Goal: Task Accomplishment & Management: Complete application form

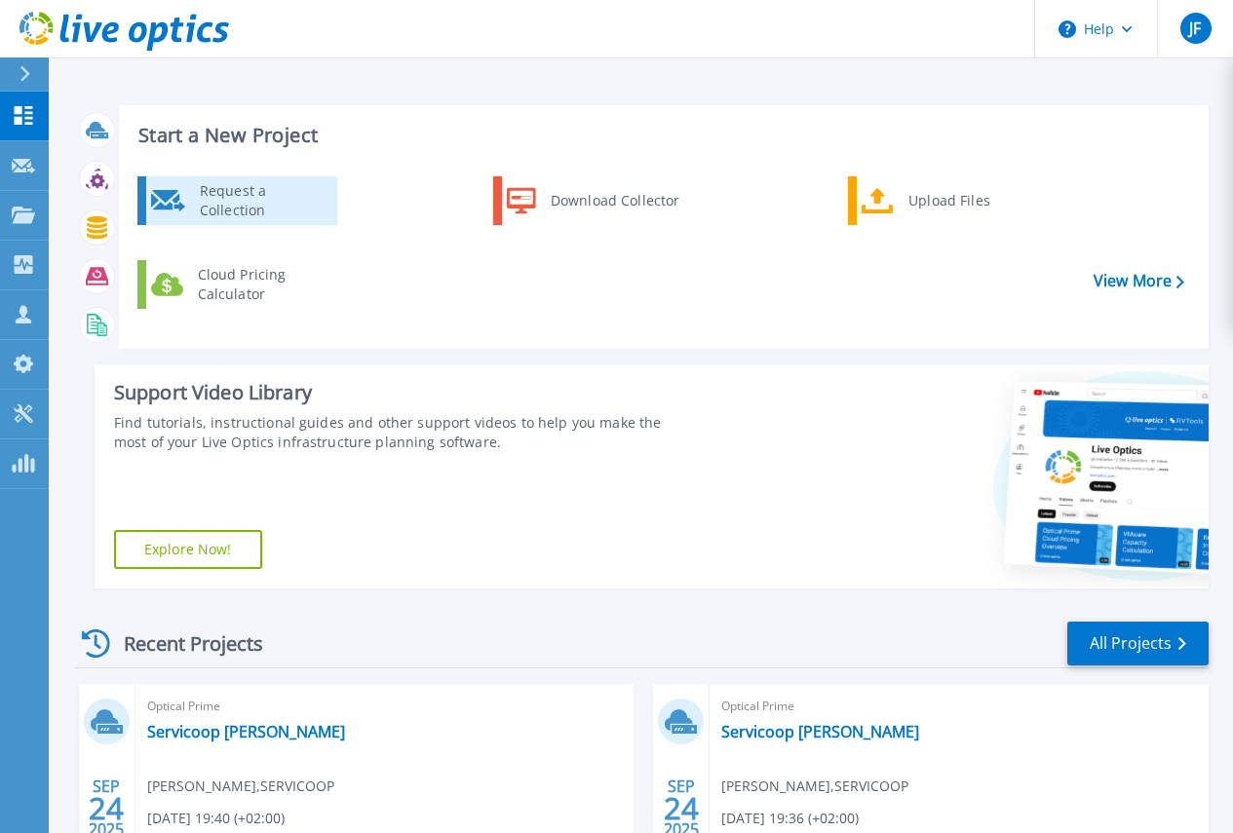
click at [226, 196] on div "Request a Collection" at bounding box center [261, 200] width 142 height 39
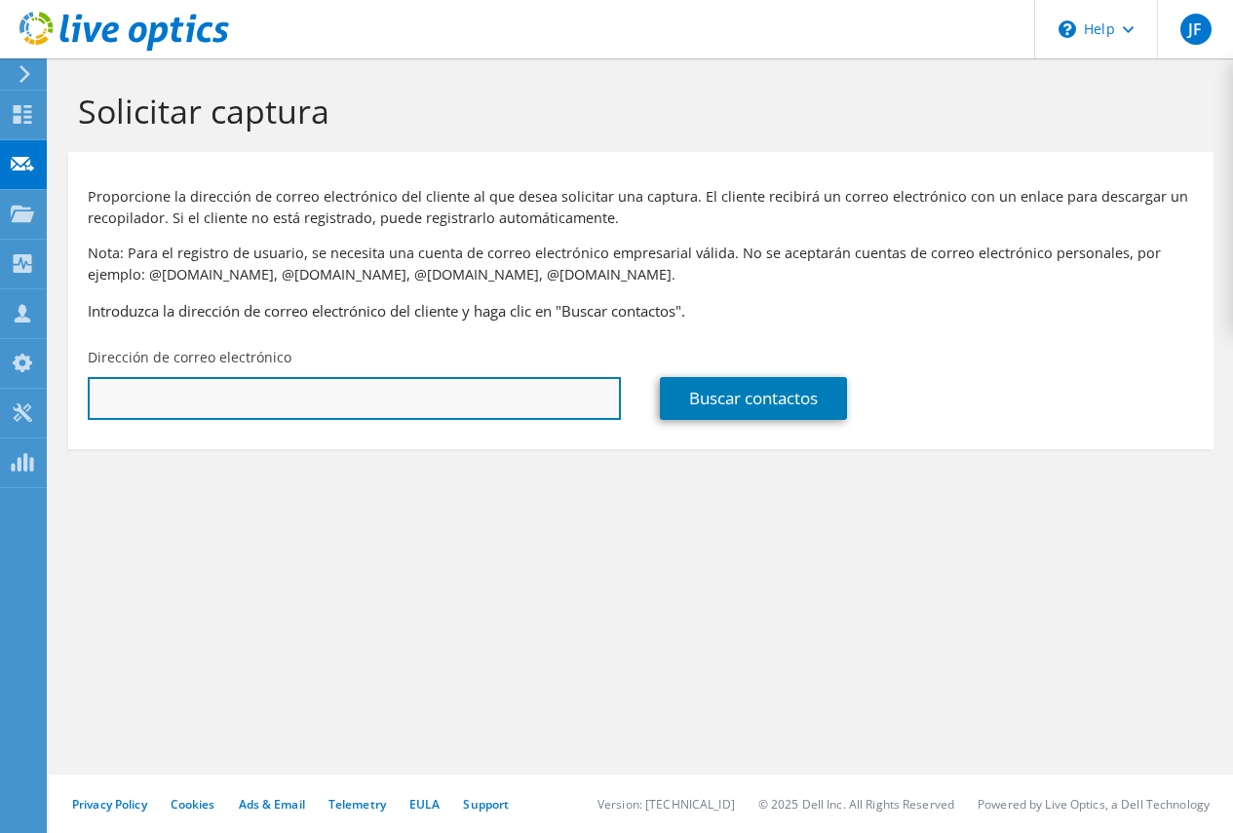
click at [153, 398] on input "text" at bounding box center [354, 398] width 533 height 43
type input "ecalvo@novapark.net"
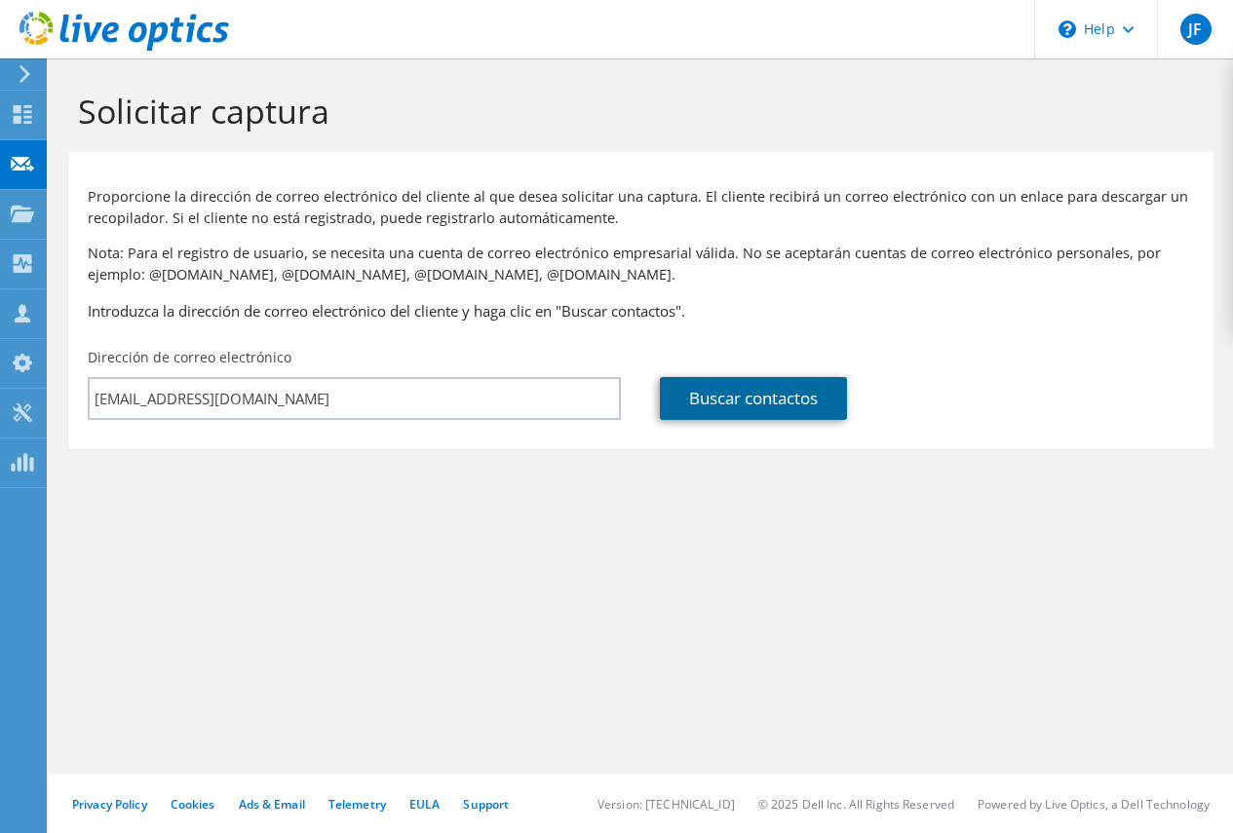
click at [750, 395] on link "Buscar contactos" at bounding box center [753, 398] width 187 height 43
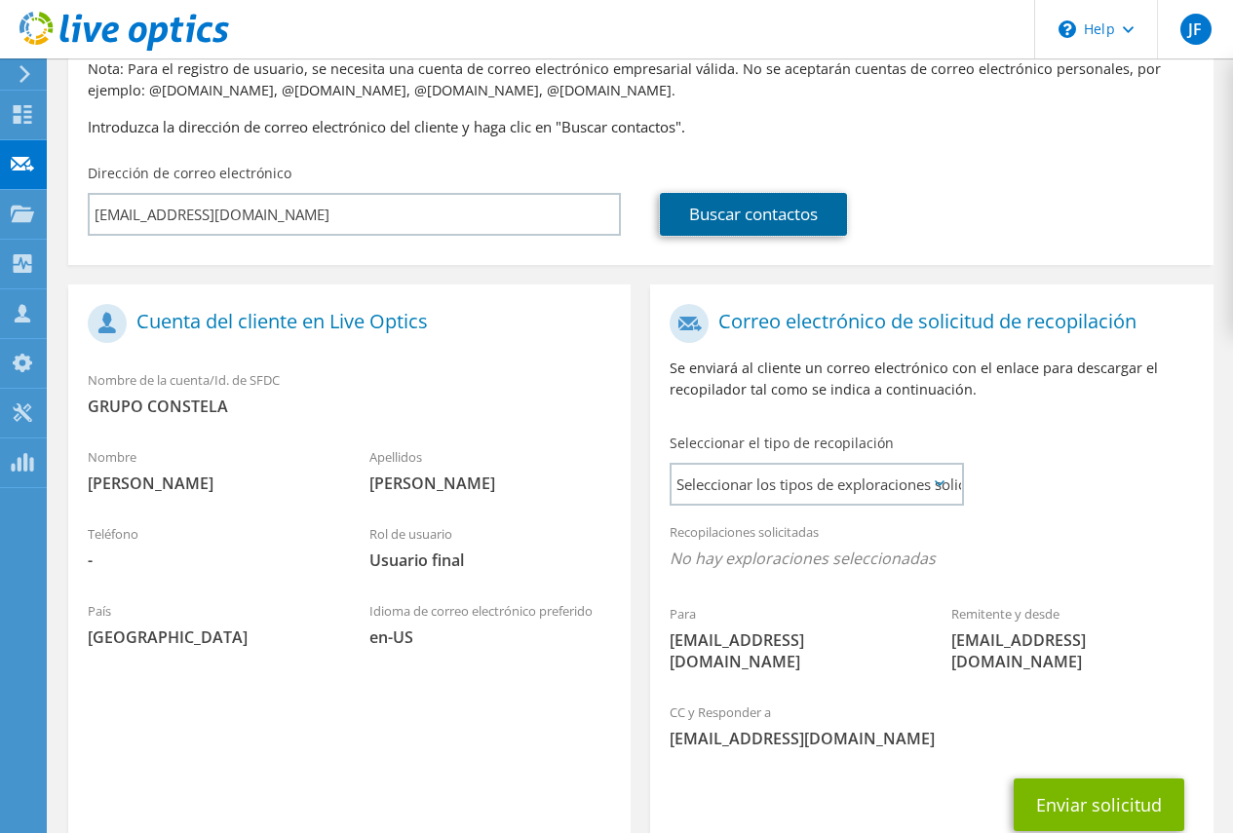
scroll to position [195, 0]
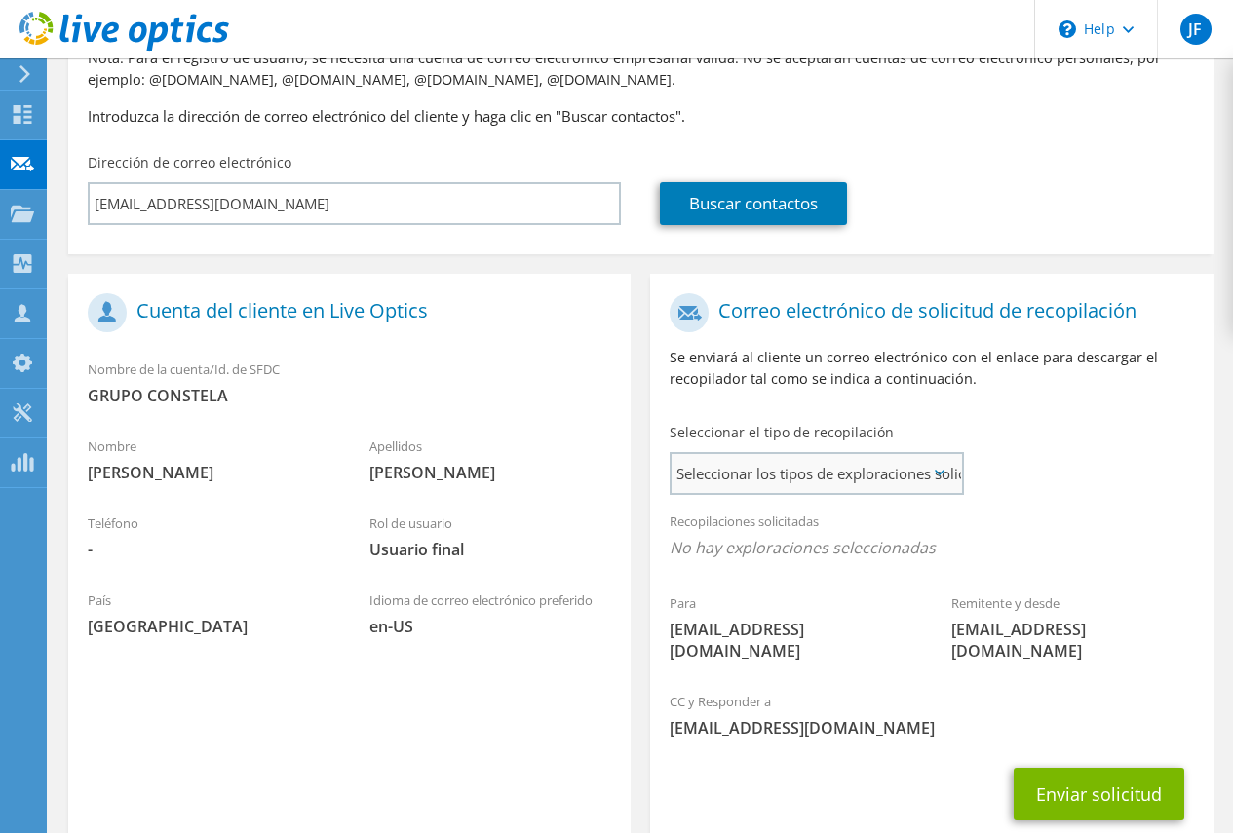
click at [903, 471] on span "Seleccionar los tipos de exploraciones solicitados" at bounding box center [815, 473] width 289 height 39
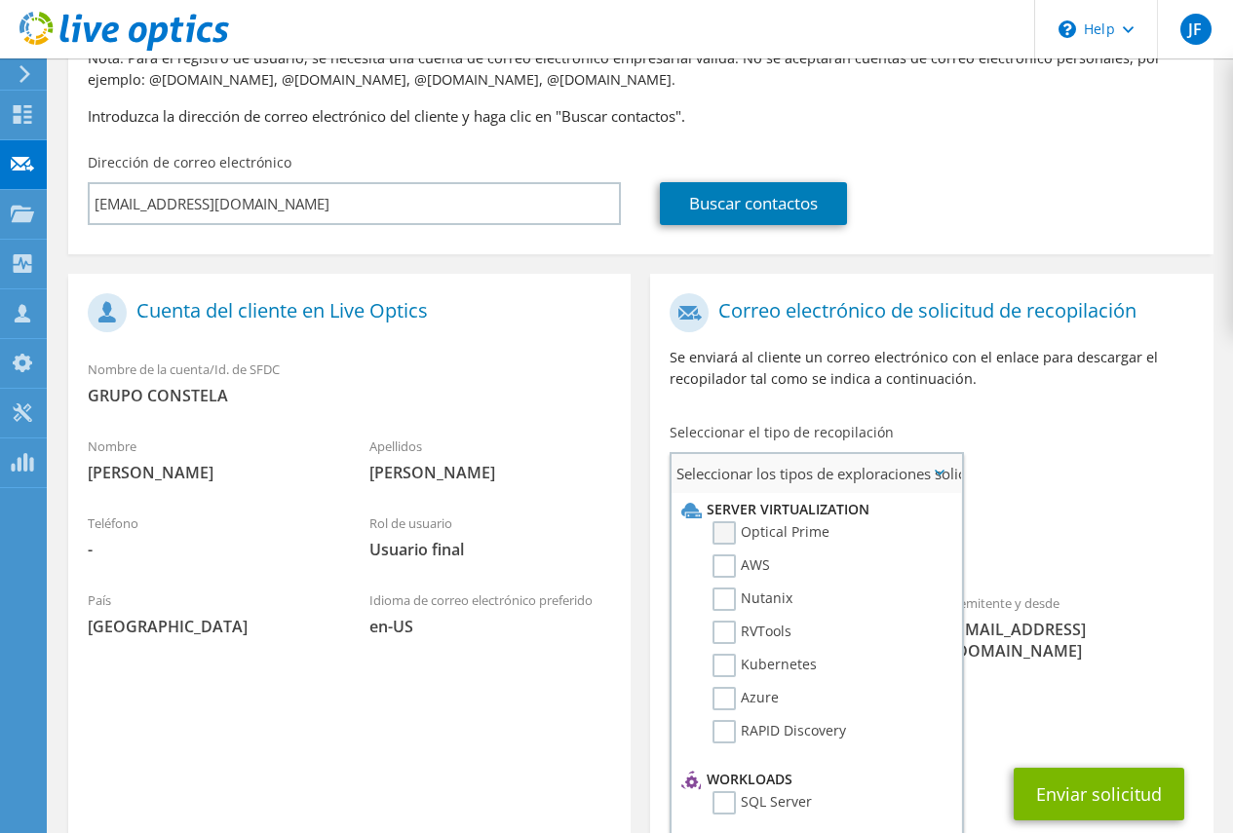
click at [726, 528] on label "Optical Prime" at bounding box center [770, 532] width 117 height 23
click at [0, 0] on input "Optical Prime" at bounding box center [0, 0] width 0 height 0
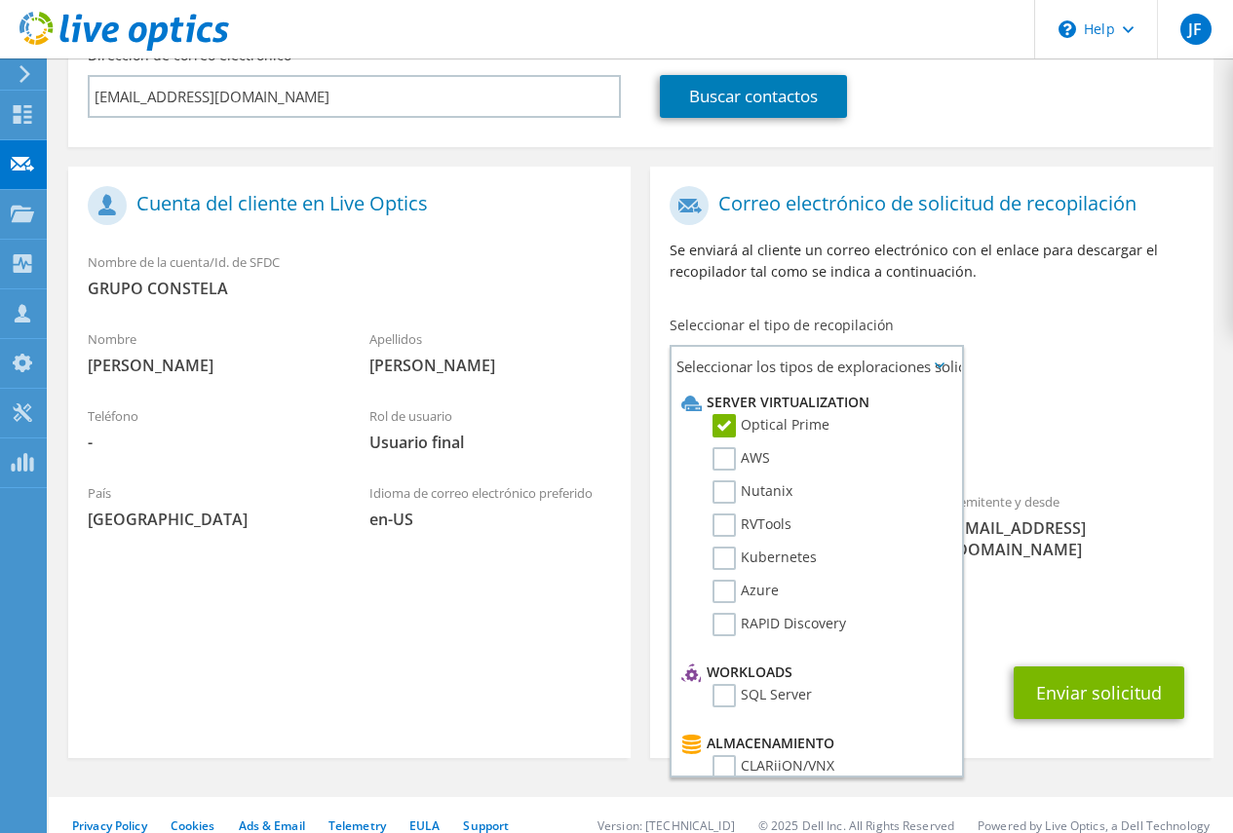
scroll to position [303, 0]
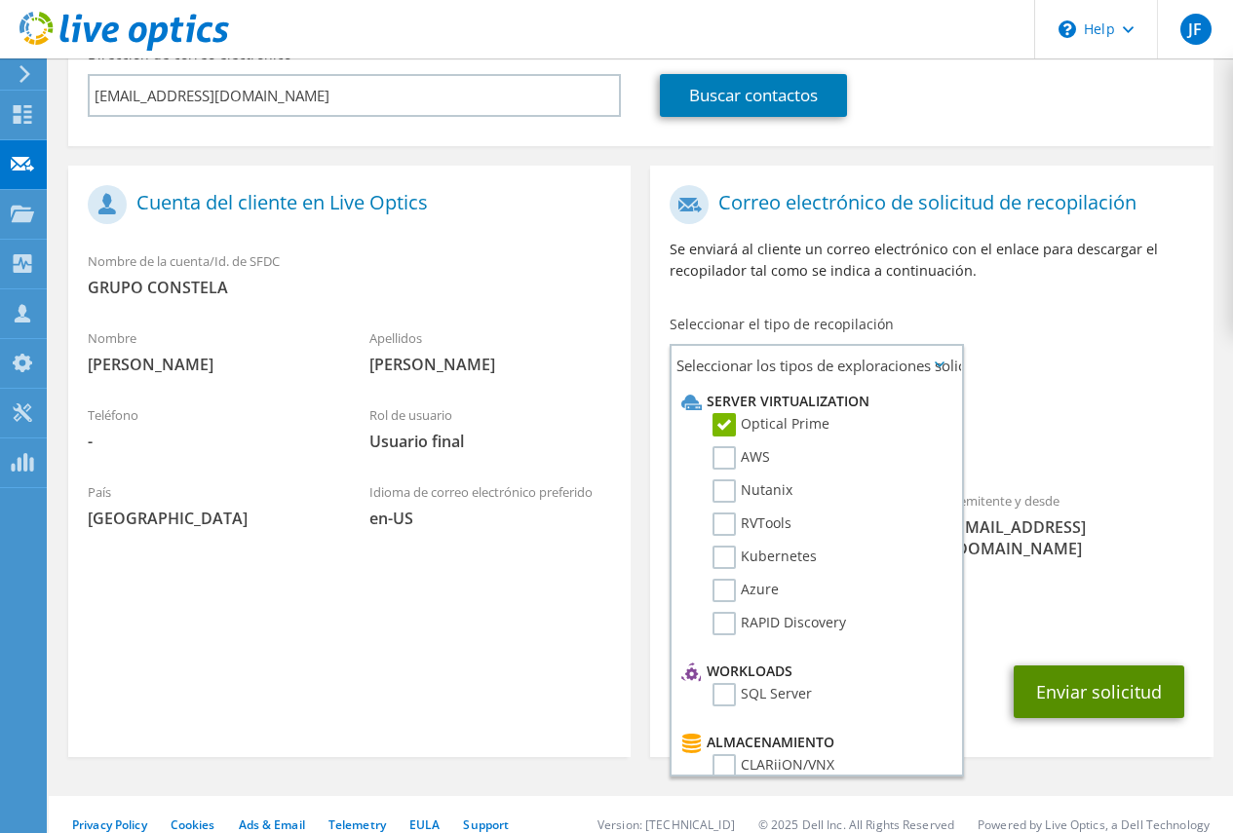
click at [1075, 666] on button "Enviar solicitud" at bounding box center [1099, 692] width 171 height 53
